Goal: Transaction & Acquisition: Purchase product/service

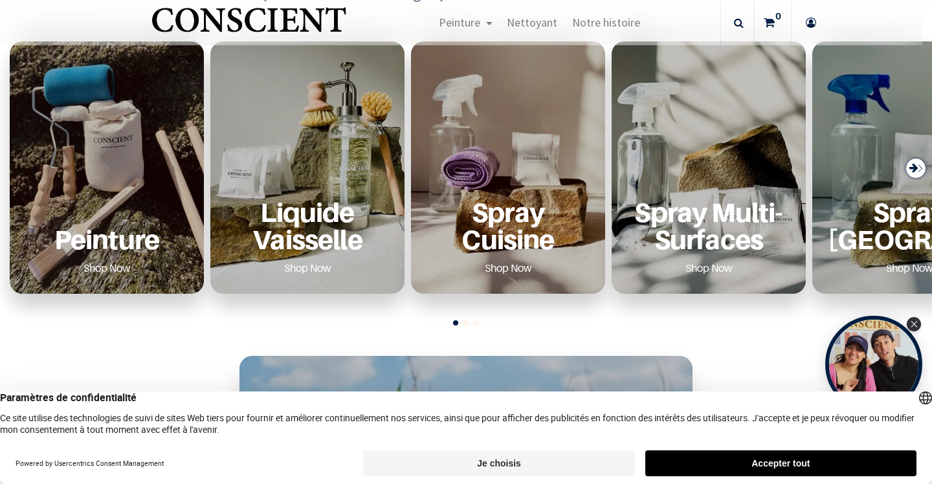
scroll to position [487, 0]
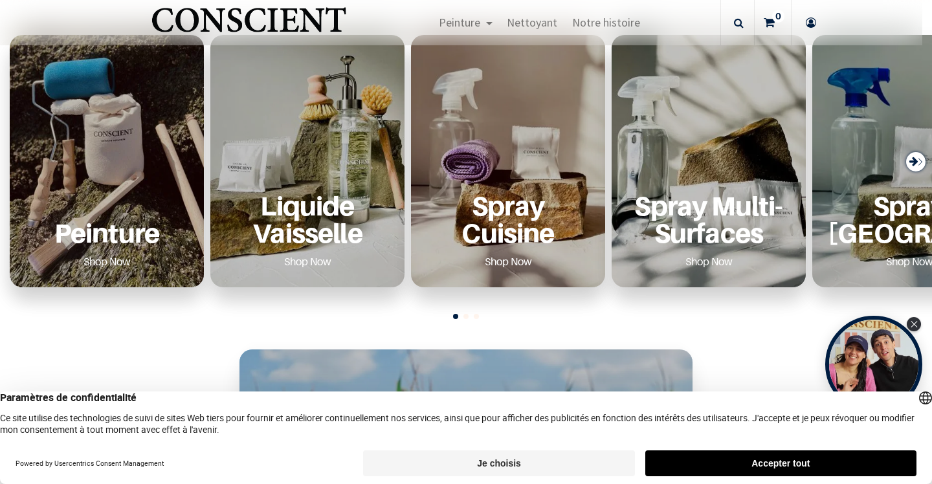
click at [102, 263] on link "Shop Now" at bounding box center [107, 261] width 78 height 21
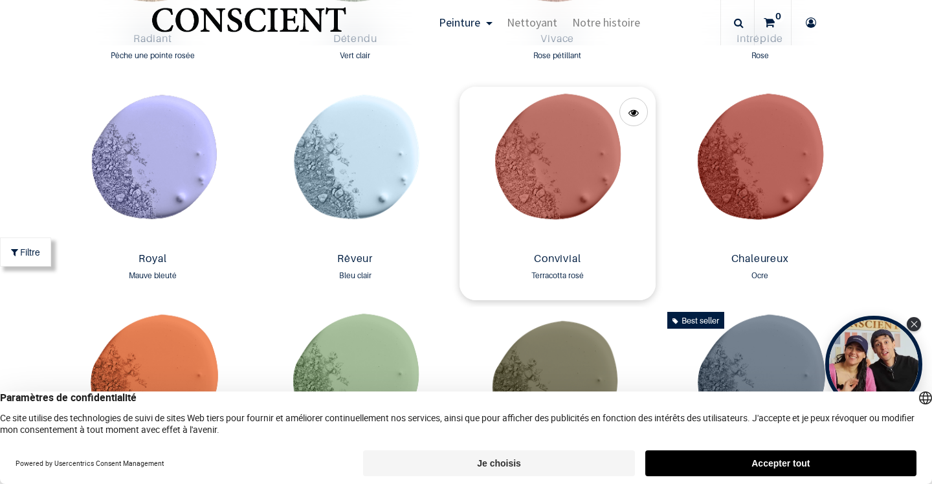
scroll to position [1453, 0]
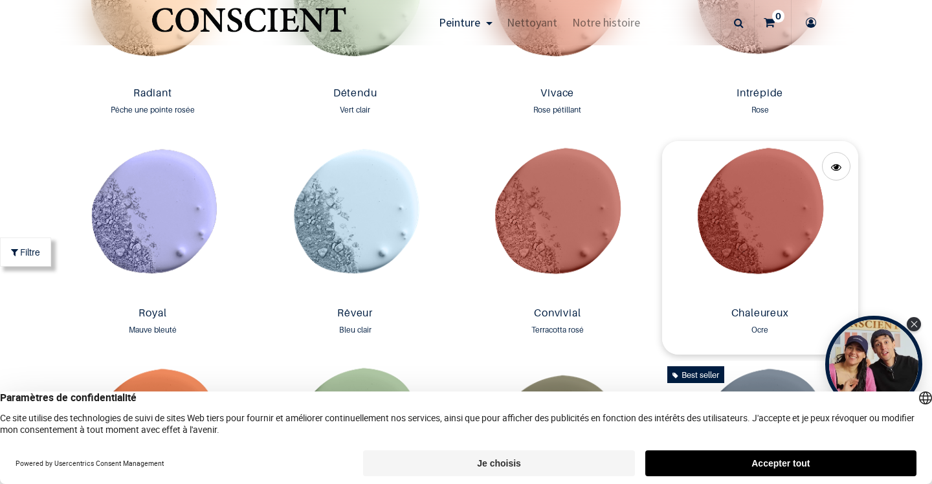
click at [753, 194] on img at bounding box center [760, 221] width 196 height 160
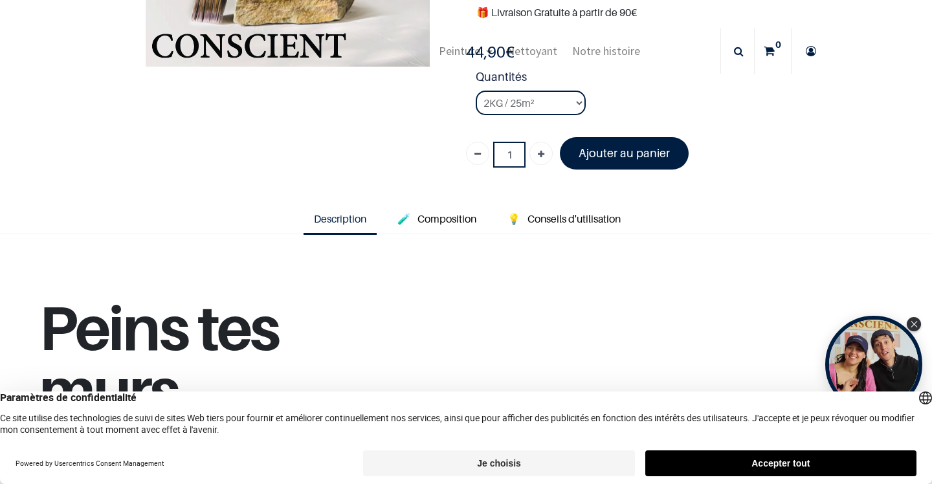
scroll to position [119, 0]
